Goal: Task Accomplishment & Management: Use online tool/utility

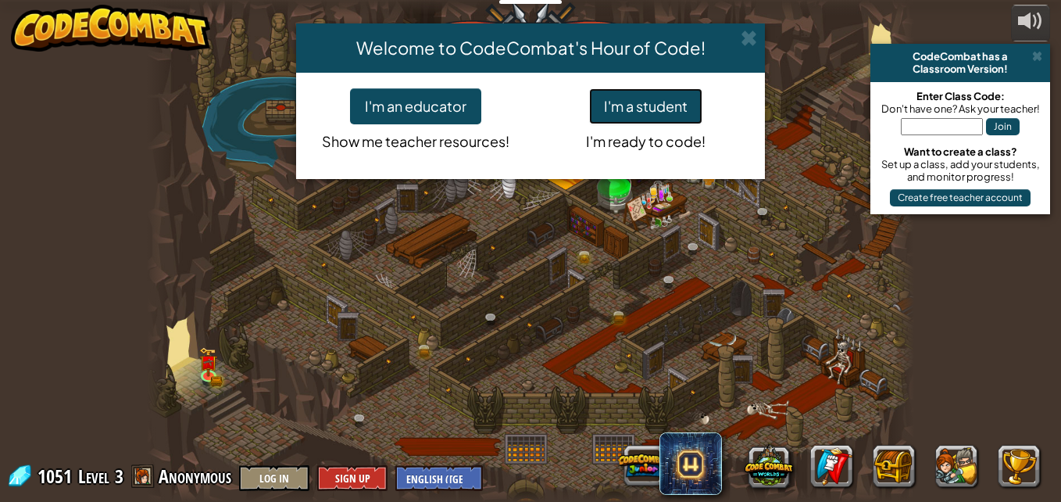
click at [627, 123] on button "I'm a student" at bounding box center [645, 106] width 113 height 36
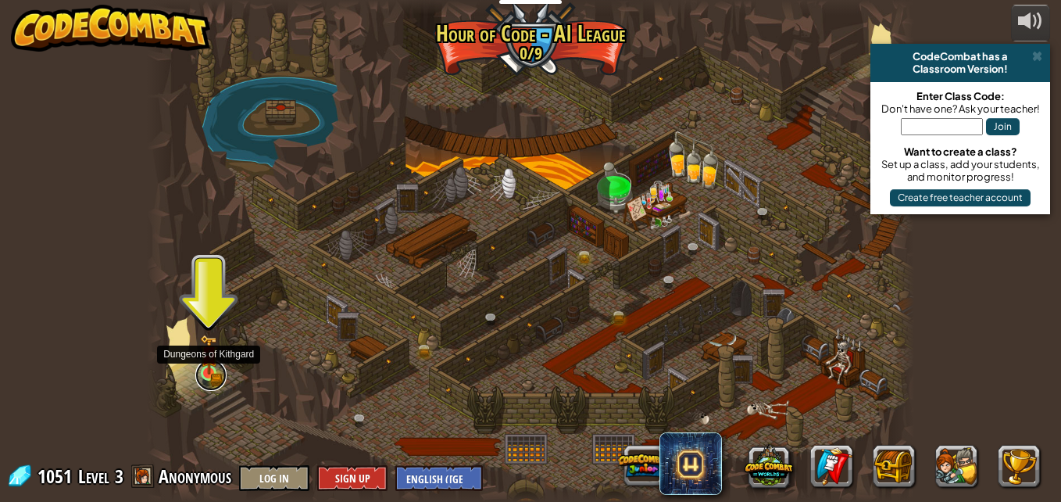
click at [204, 375] on link at bounding box center [210, 374] width 31 height 31
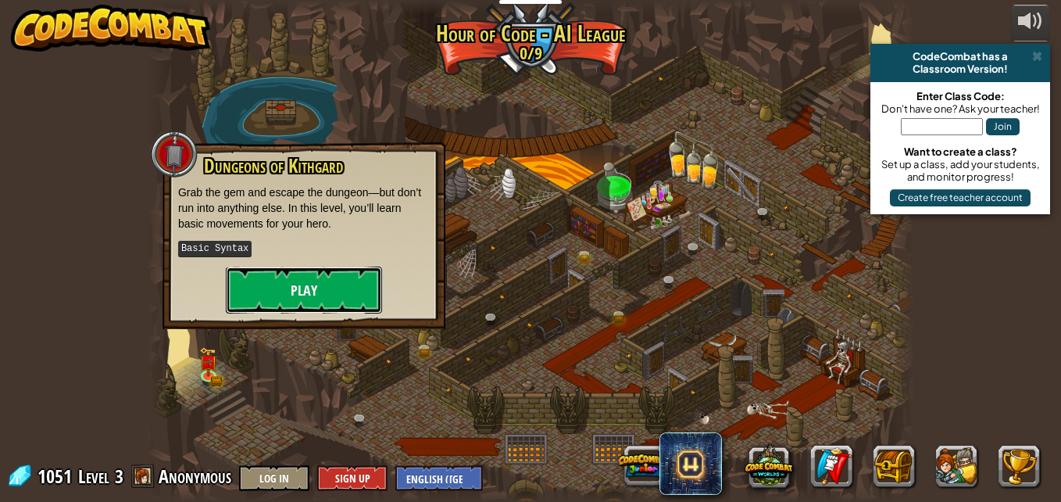
click at [294, 280] on button "Play" at bounding box center [304, 289] width 156 height 47
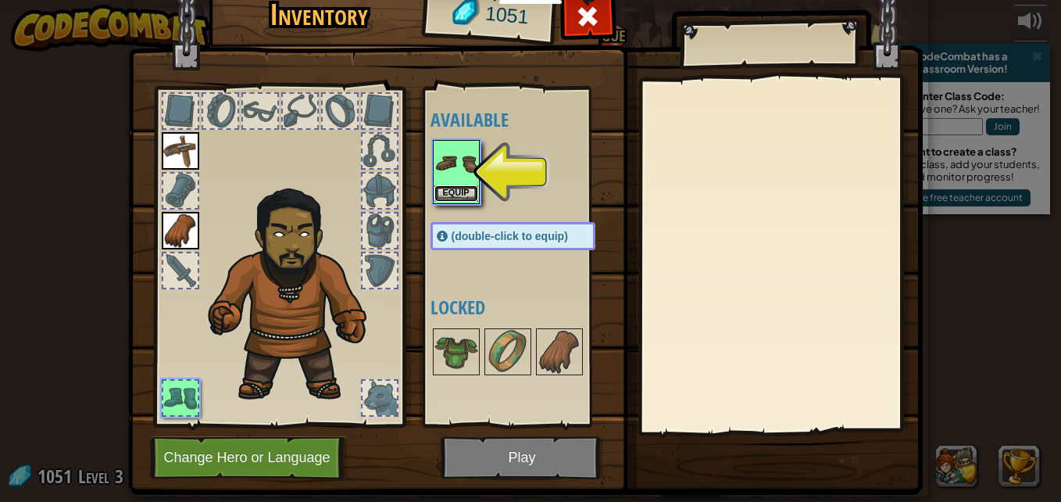
click at [463, 194] on button "Equip" at bounding box center [456, 193] width 44 height 16
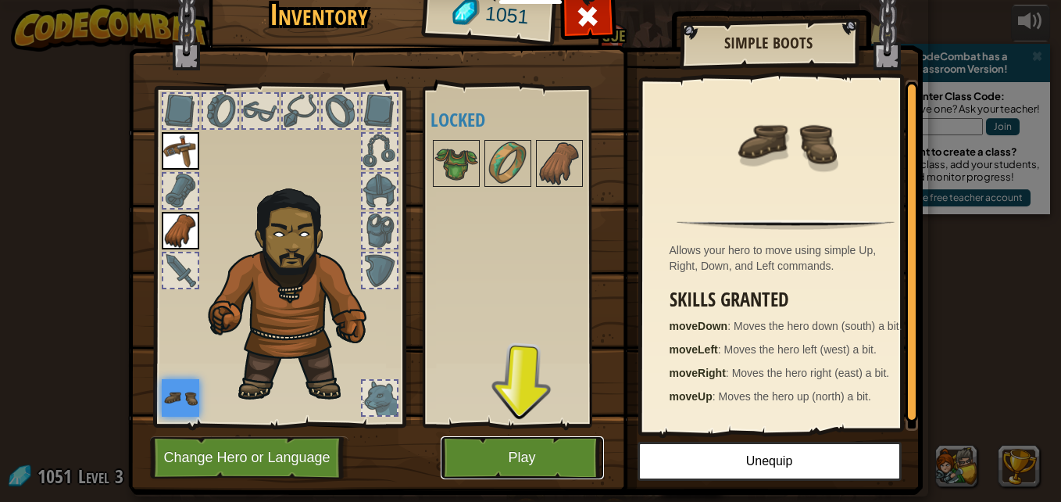
click at [497, 459] on button "Play" at bounding box center [522, 457] width 163 height 43
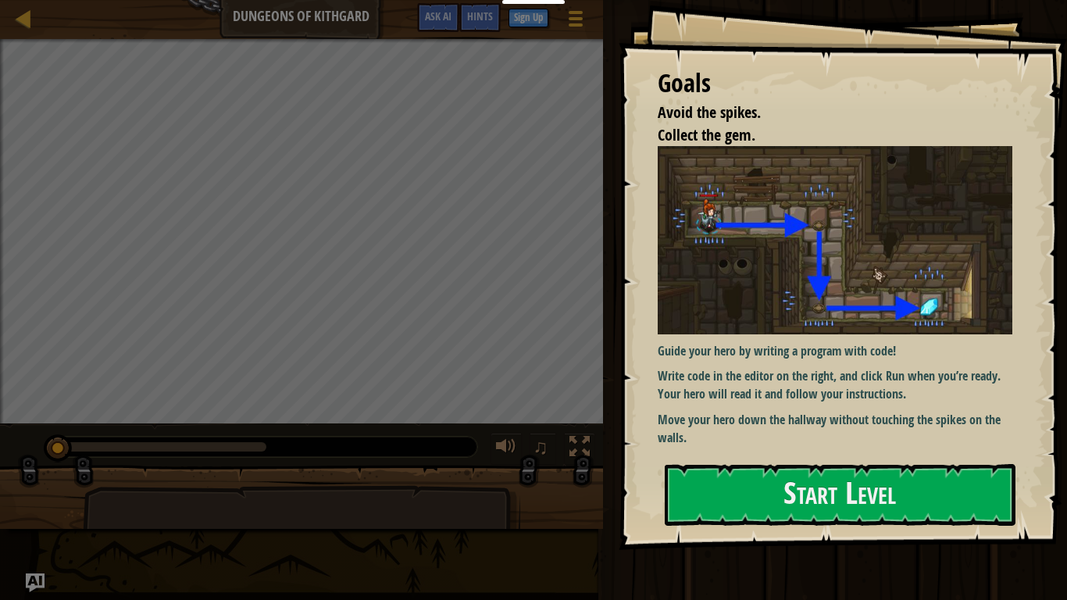
click at [833, 461] on div "Goals Avoid the spikes. Collect the gem. Guide your hero by writing a program w…" at bounding box center [843, 275] width 448 height 550
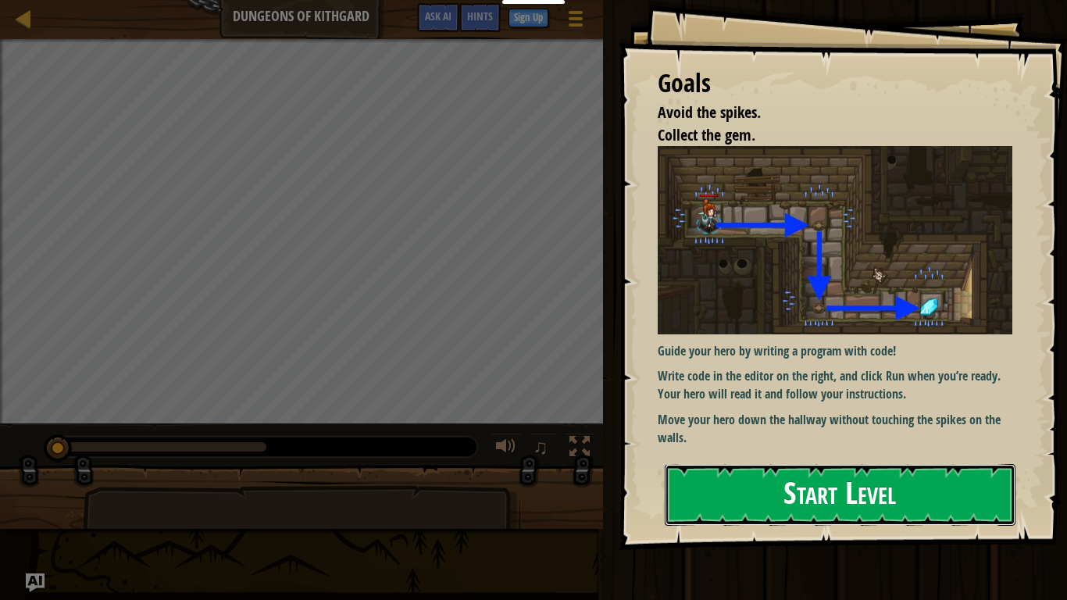
click at [834, 496] on button "Start Level" at bounding box center [840, 495] width 351 height 62
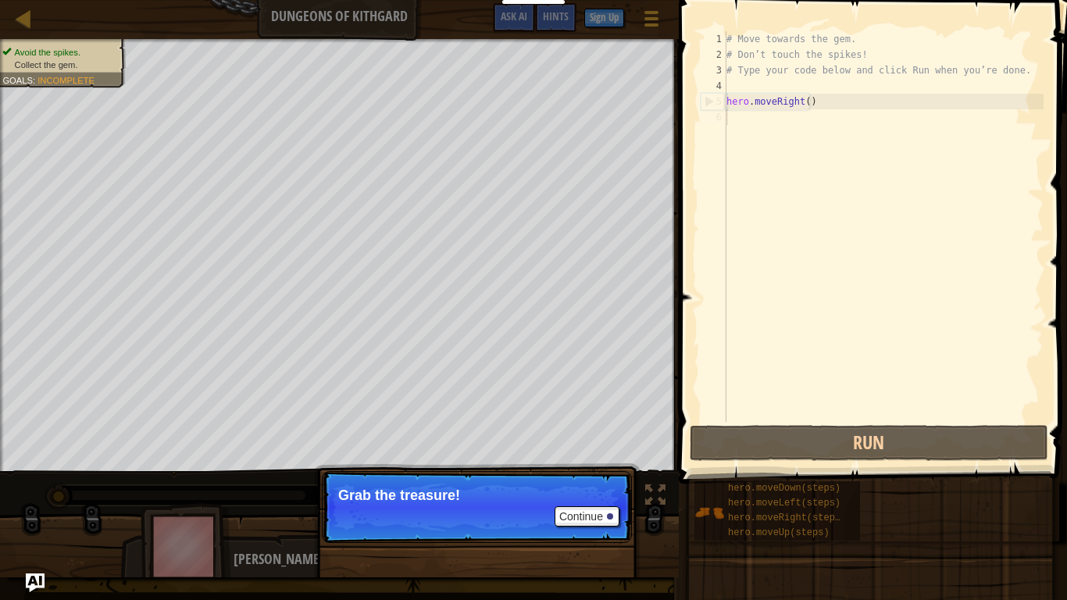
click at [524, 501] on p "Continue Grab the treasure!" at bounding box center [477, 507] width 310 height 72
click at [607, 501] on div at bounding box center [610, 516] width 6 height 6
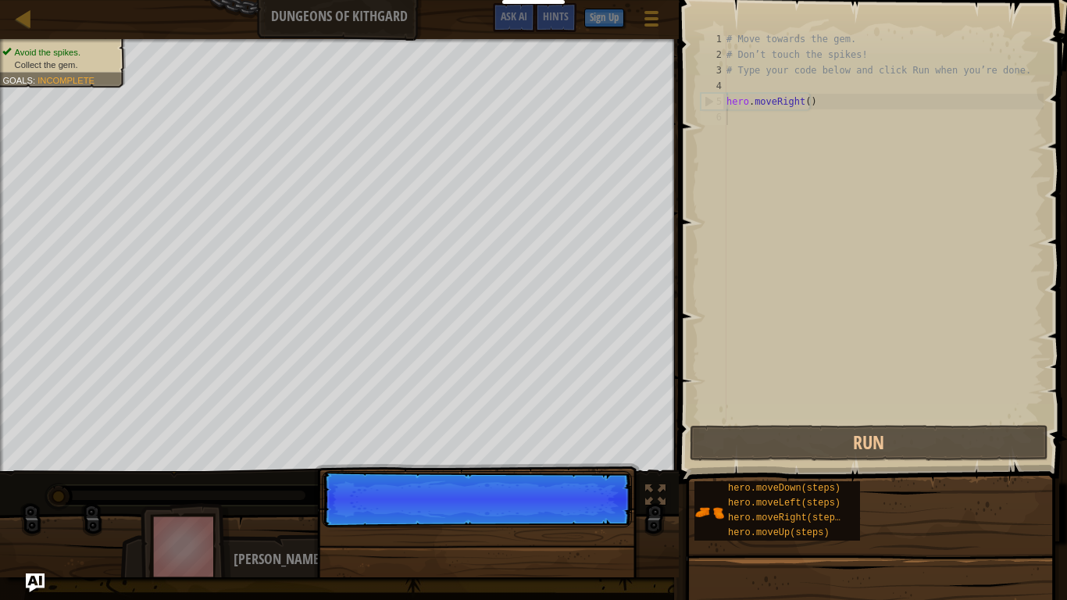
scroll to position [7, 0]
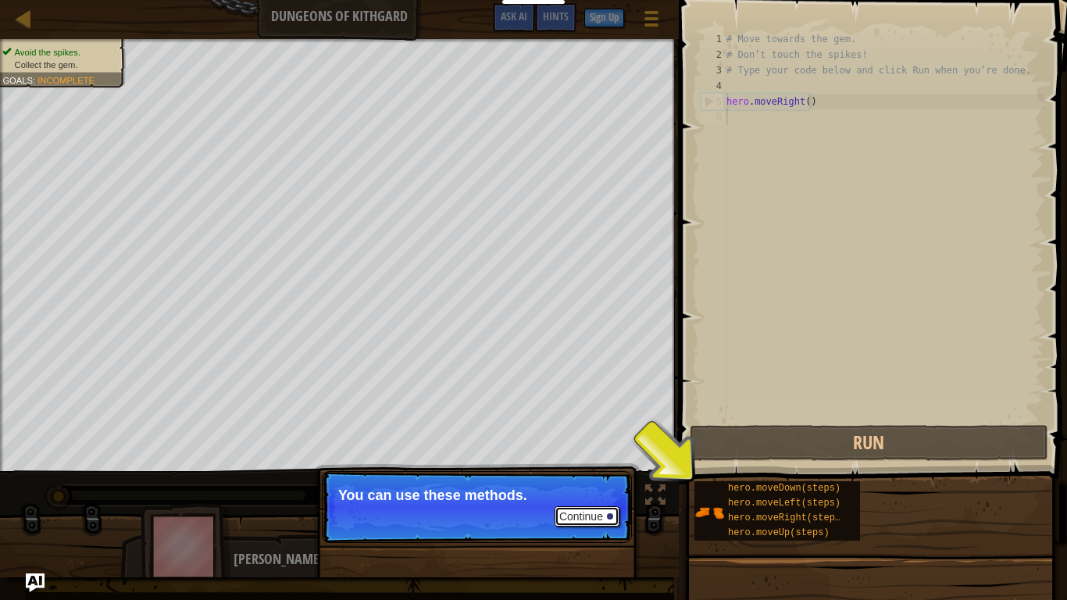
click at [607, 501] on div at bounding box center [610, 516] width 6 height 6
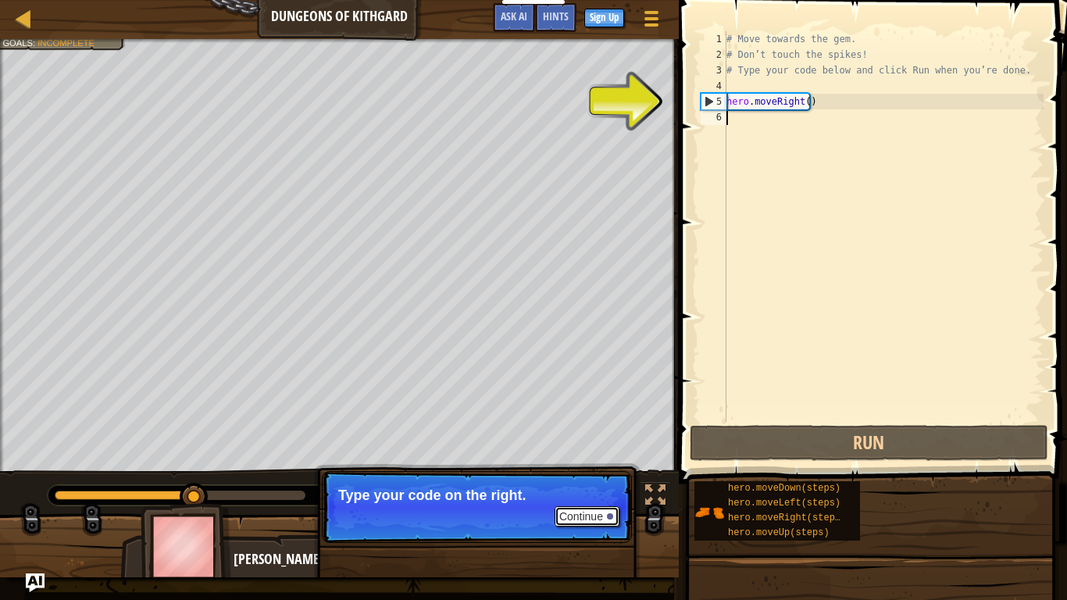
click at [578, 501] on button "Continue" at bounding box center [587, 516] width 65 height 20
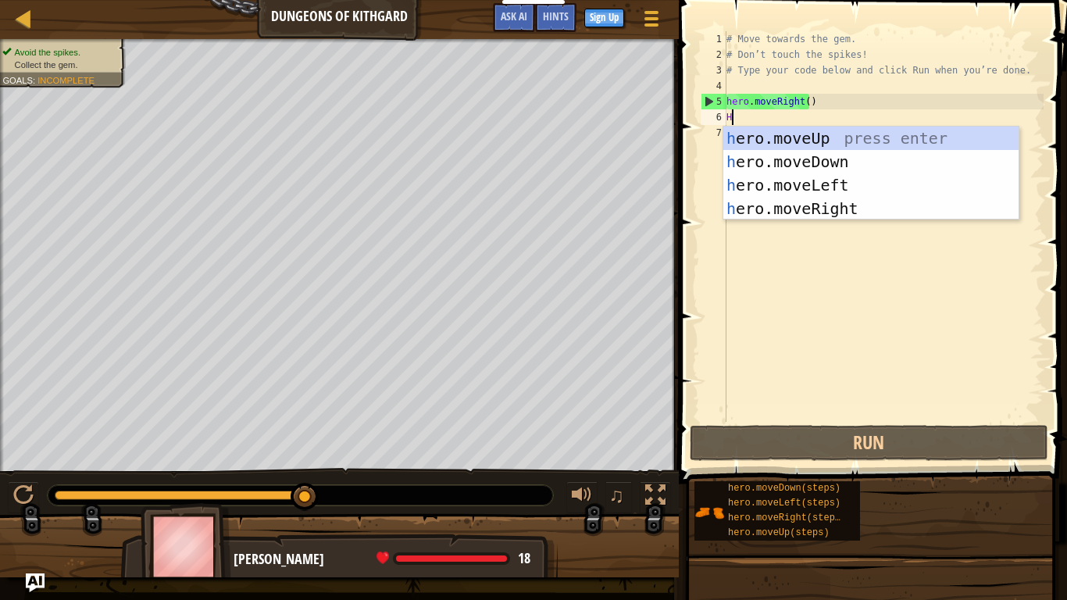
type textarea "HE"
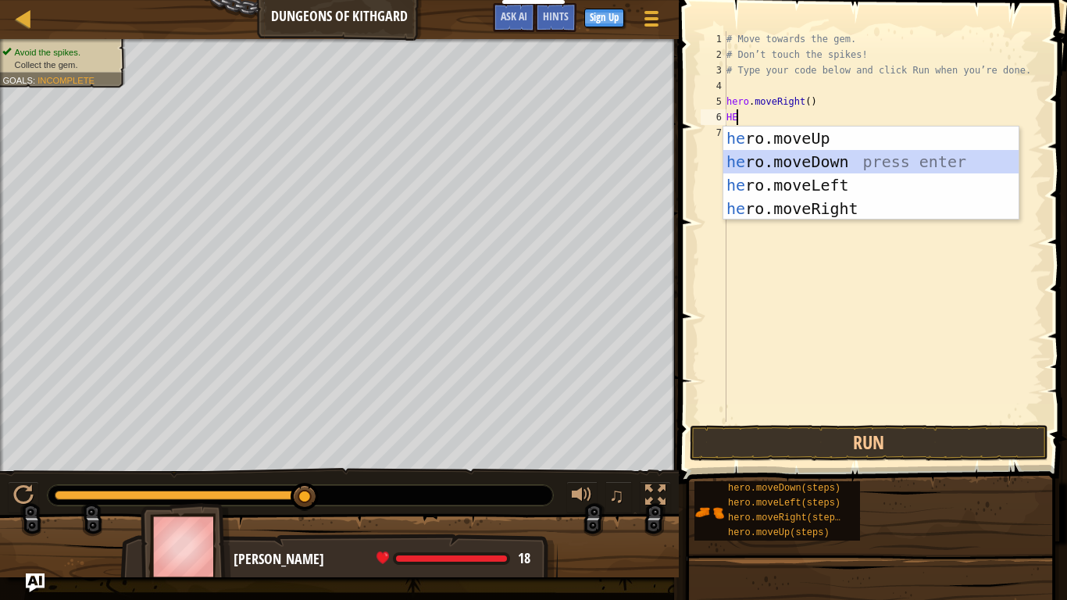
click at [795, 164] on div "he ro.moveUp press enter he ro.moveDown press enter he ro.moveLeft press enter …" at bounding box center [870, 197] width 295 height 141
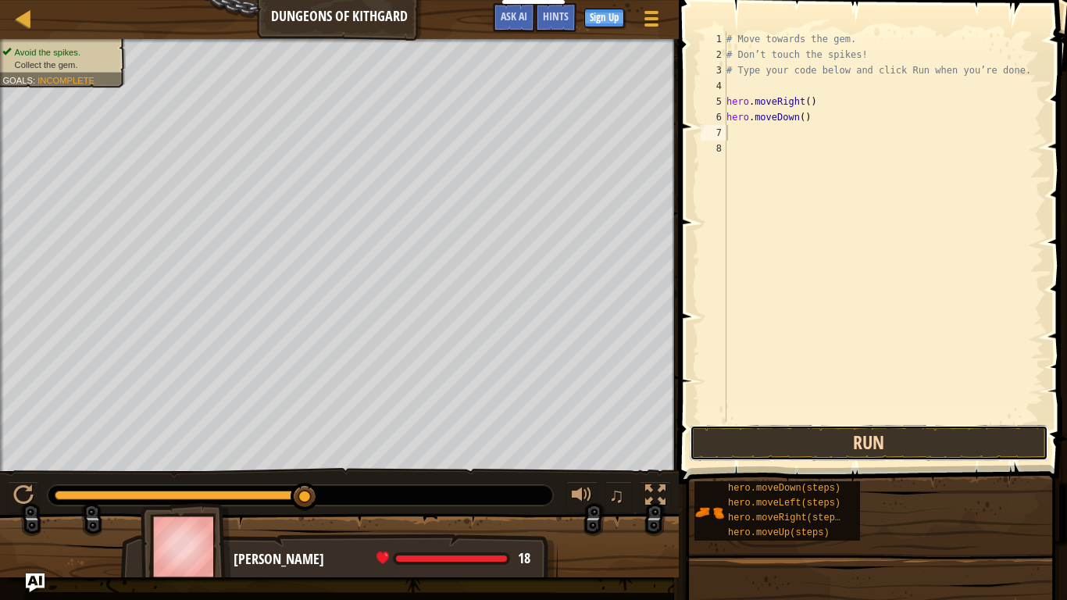
click at [871, 443] on button "Run" at bounding box center [869, 443] width 359 height 36
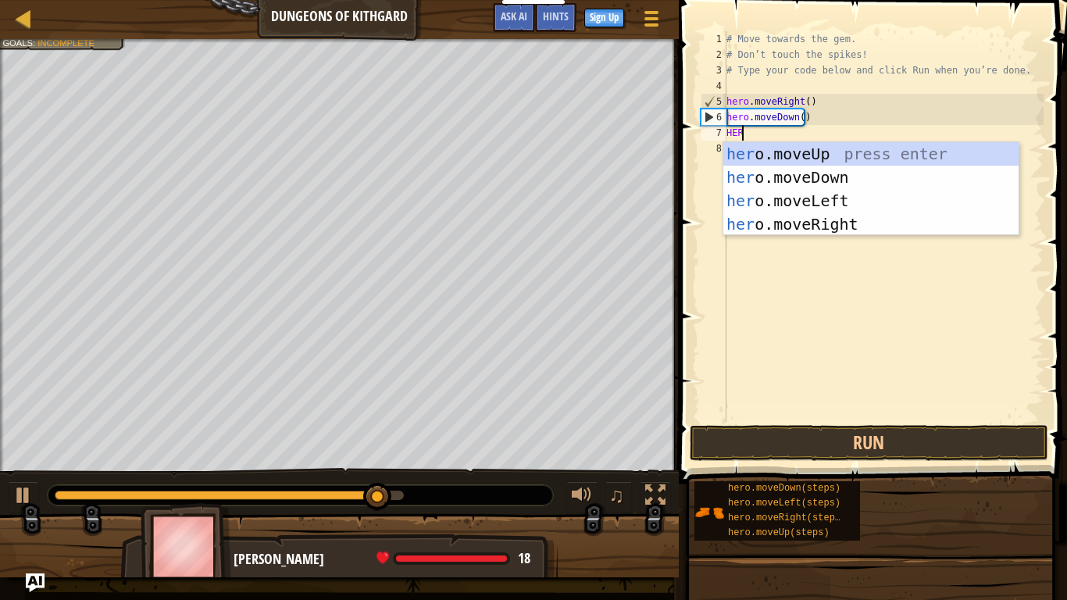
type textarea "HERO"
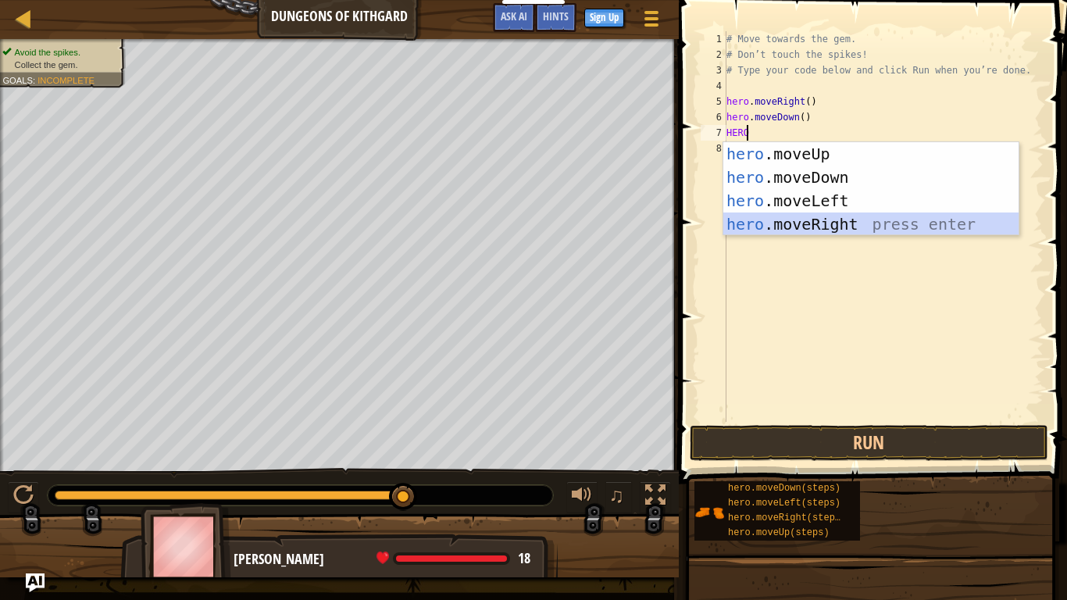
click at [800, 216] on div "hero .moveUp press enter hero .moveDown press enter hero .moveLeft press enter …" at bounding box center [870, 212] width 295 height 141
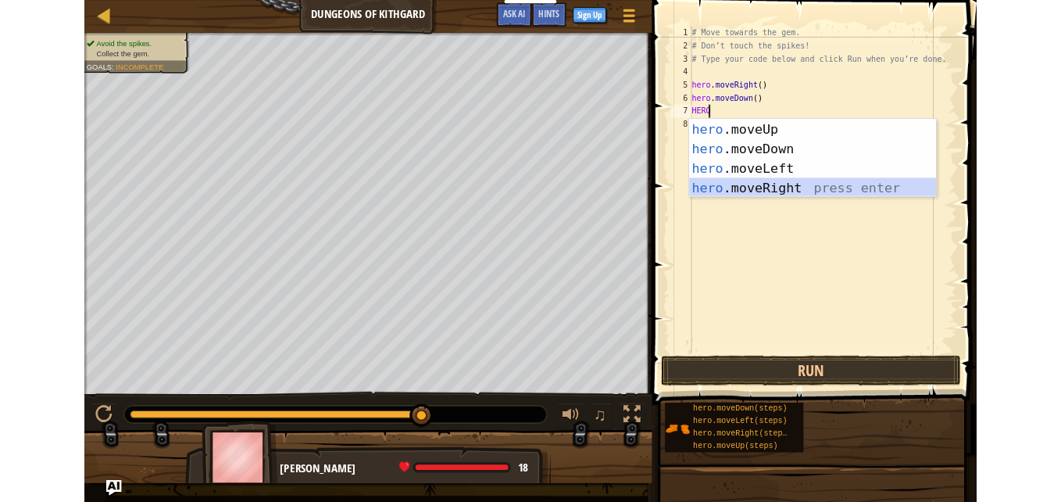
scroll to position [7, 0]
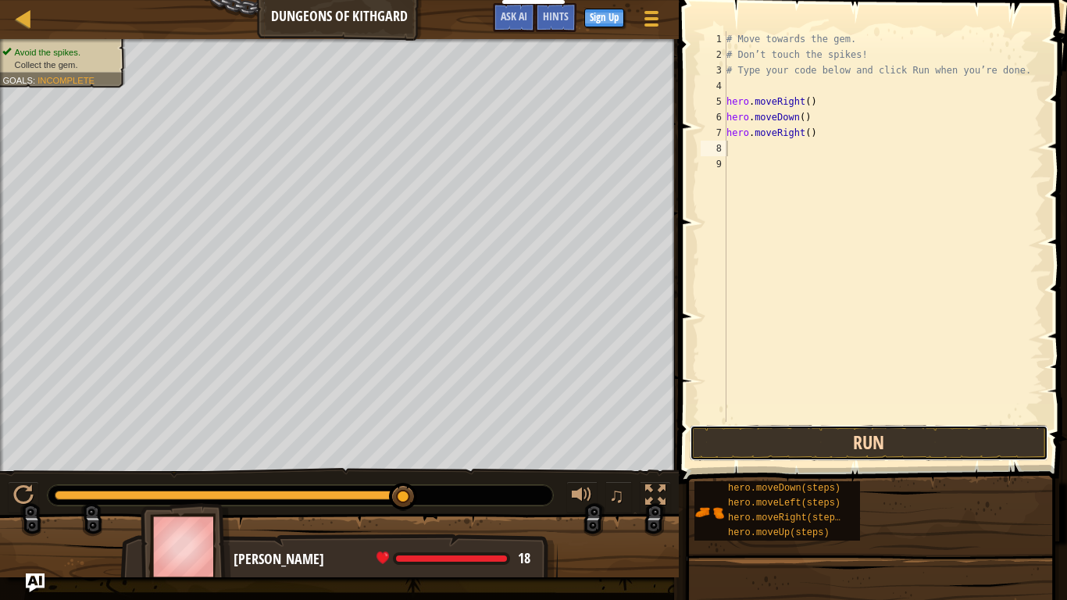
click at [802, 441] on button "Run" at bounding box center [869, 443] width 359 height 36
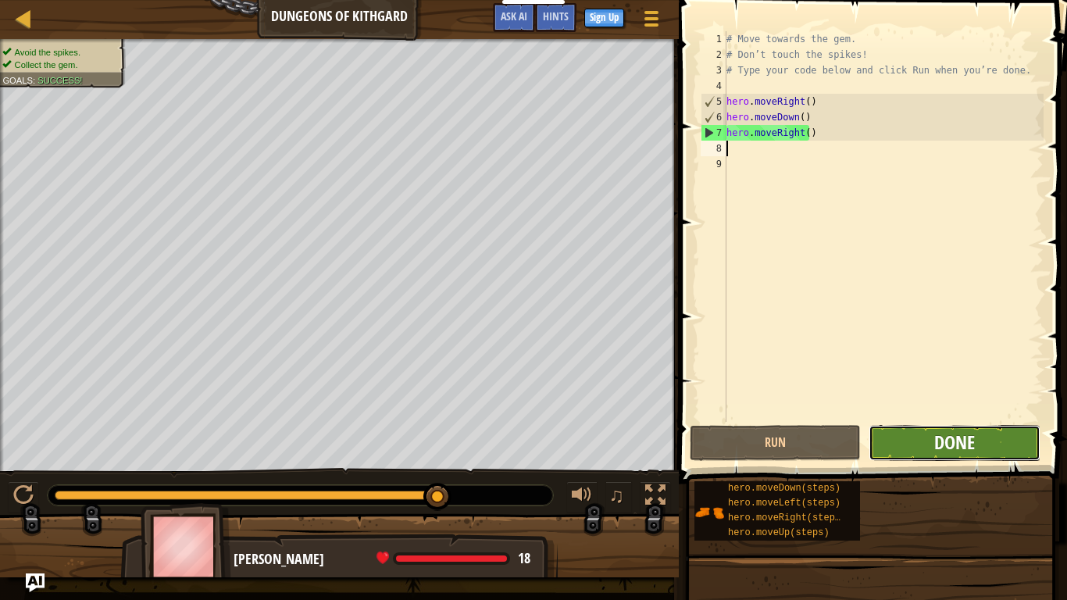
click at [962, 442] on span "Done" at bounding box center [954, 442] width 41 height 25
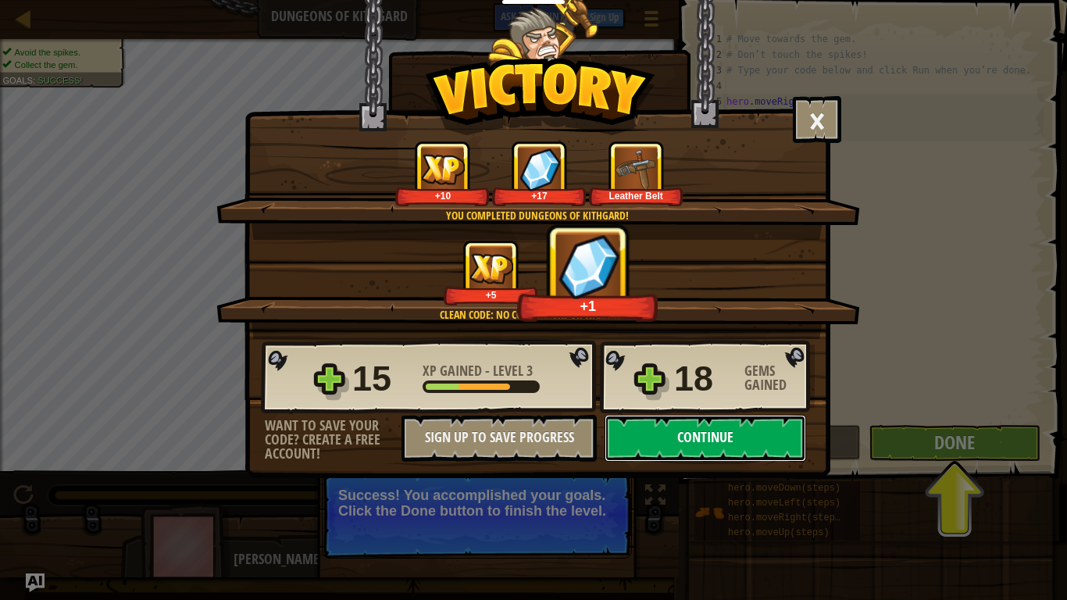
click at [655, 438] on button "Continue" at bounding box center [706, 438] width 202 height 47
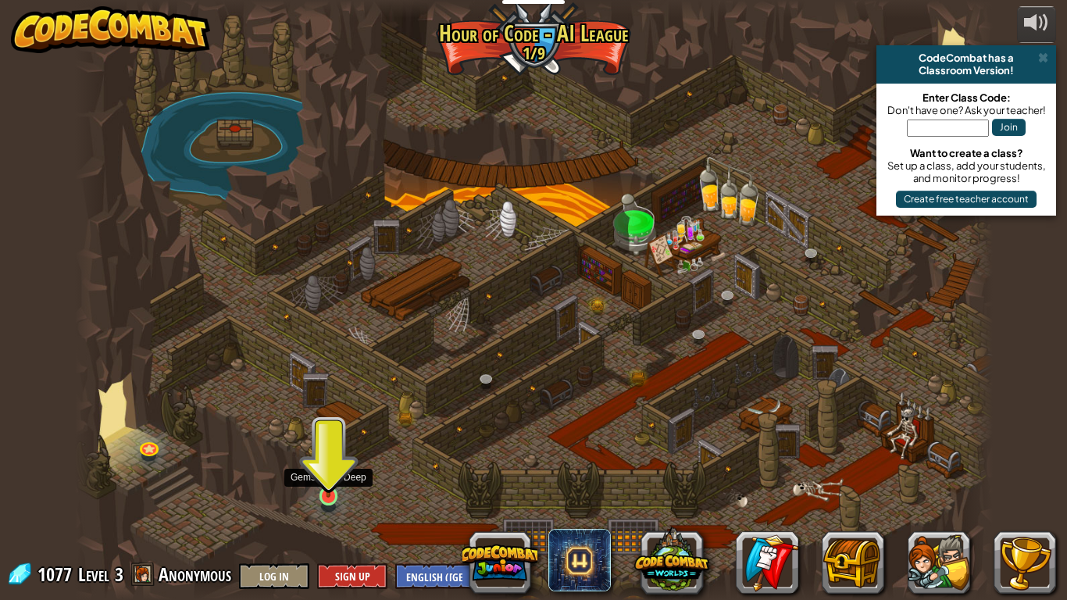
click at [328, 492] on img at bounding box center [328, 471] width 23 height 53
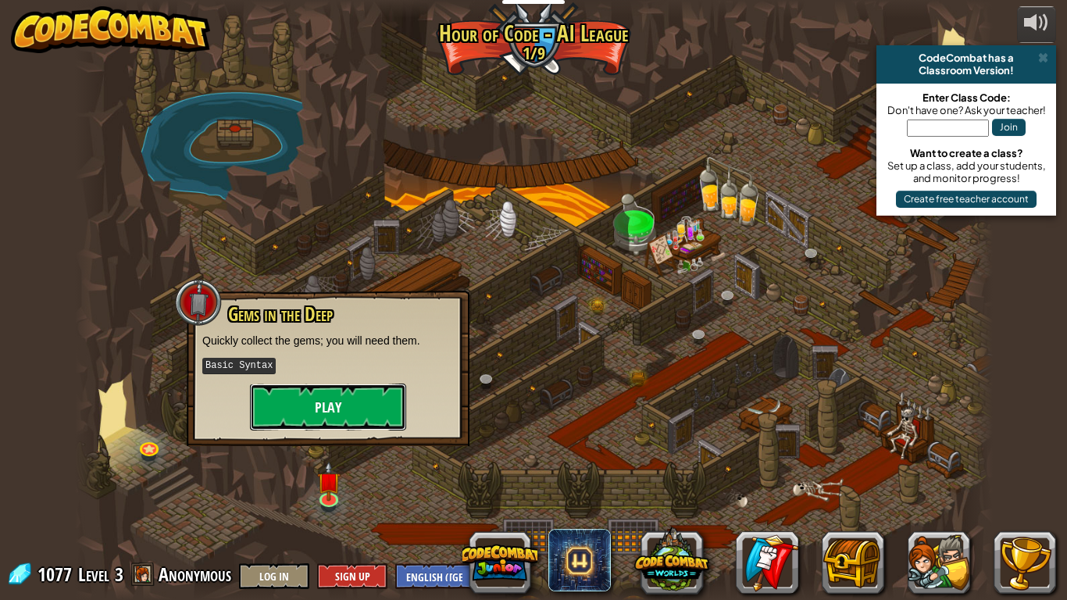
click at [341, 407] on button "Play" at bounding box center [328, 407] width 156 height 47
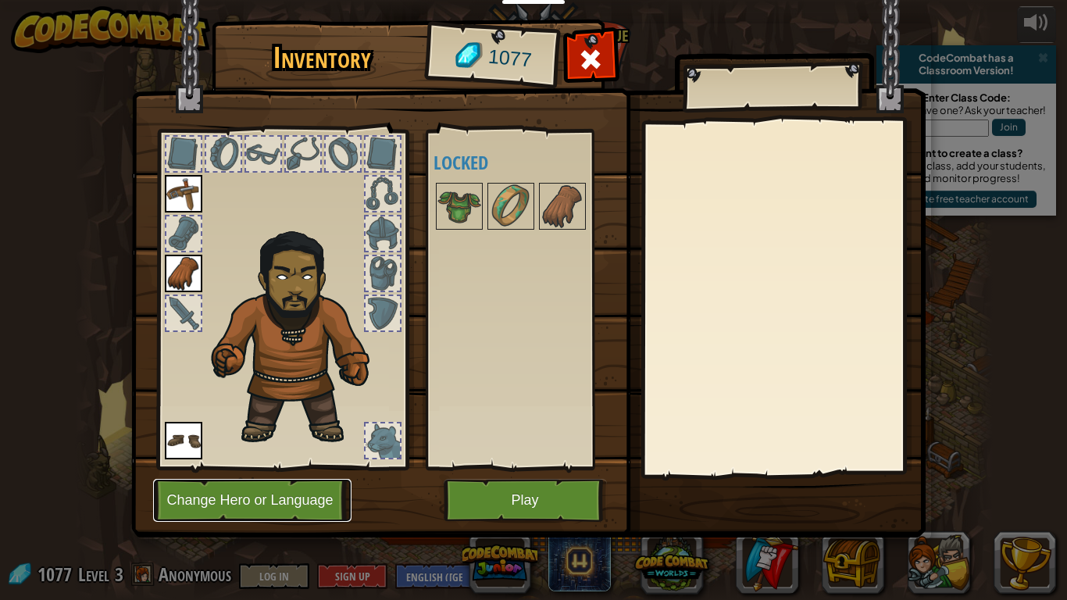
click at [296, 497] on button "Change Hero or Language" at bounding box center [252, 500] width 198 height 43
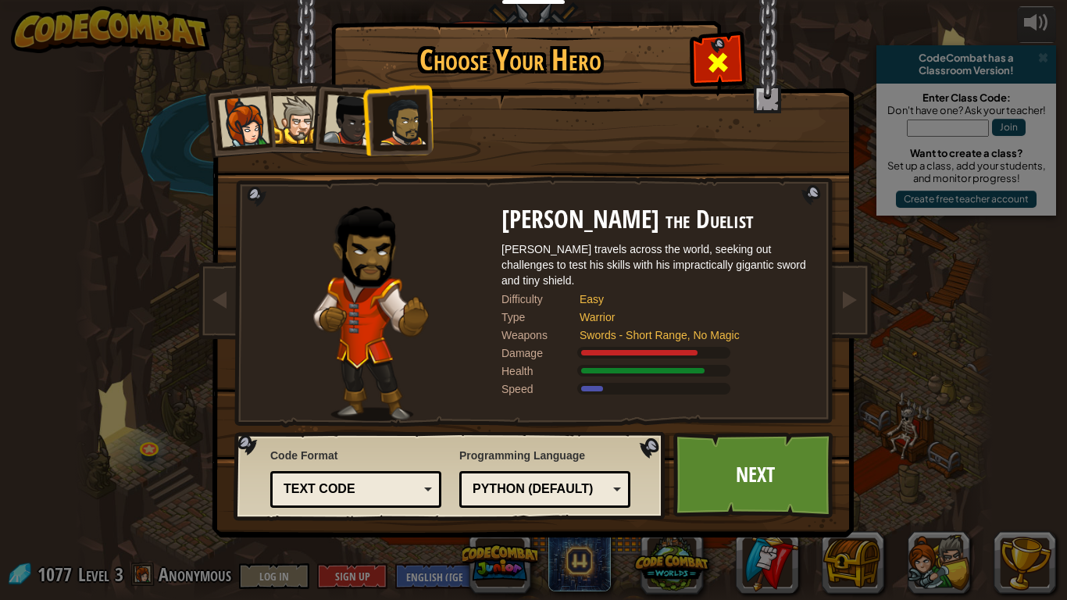
click at [724, 50] on span at bounding box center [718, 62] width 25 height 25
